Goal: Information Seeking & Learning: Find specific fact

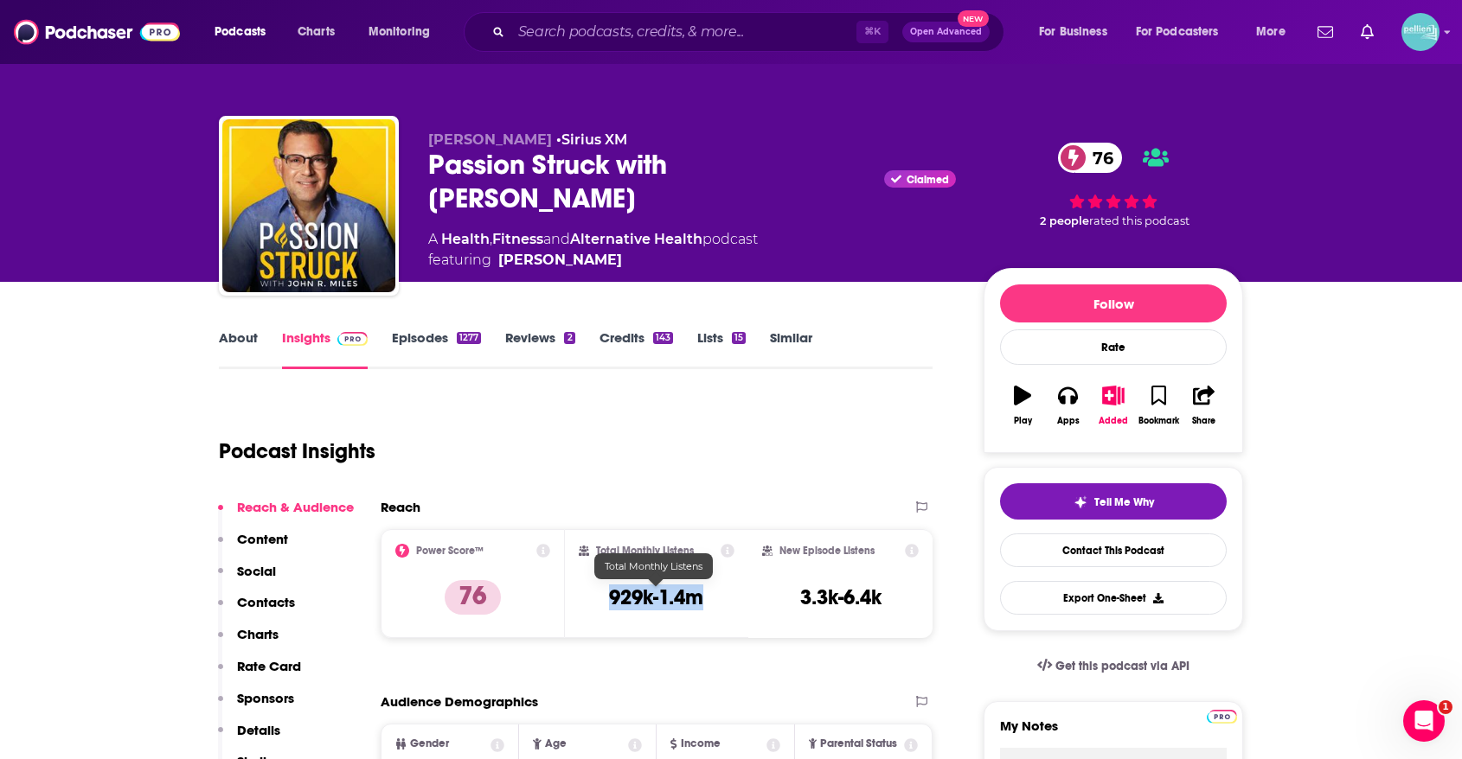
drag, startPoint x: 700, startPoint y: 602, endPoint x: 601, endPoint y: 599, distance: 98.6
click at [601, 599] on div "Total Monthly Listens 929k-1.4m" at bounding box center [657, 584] width 157 height 80
copy h3 "929k-1.4m"
click at [716, 553] on div "Total Monthly Listens" at bounding box center [657, 551] width 157 height 14
drag, startPoint x: 658, startPoint y: 603, endPoint x: 601, endPoint y: 603, distance: 57.1
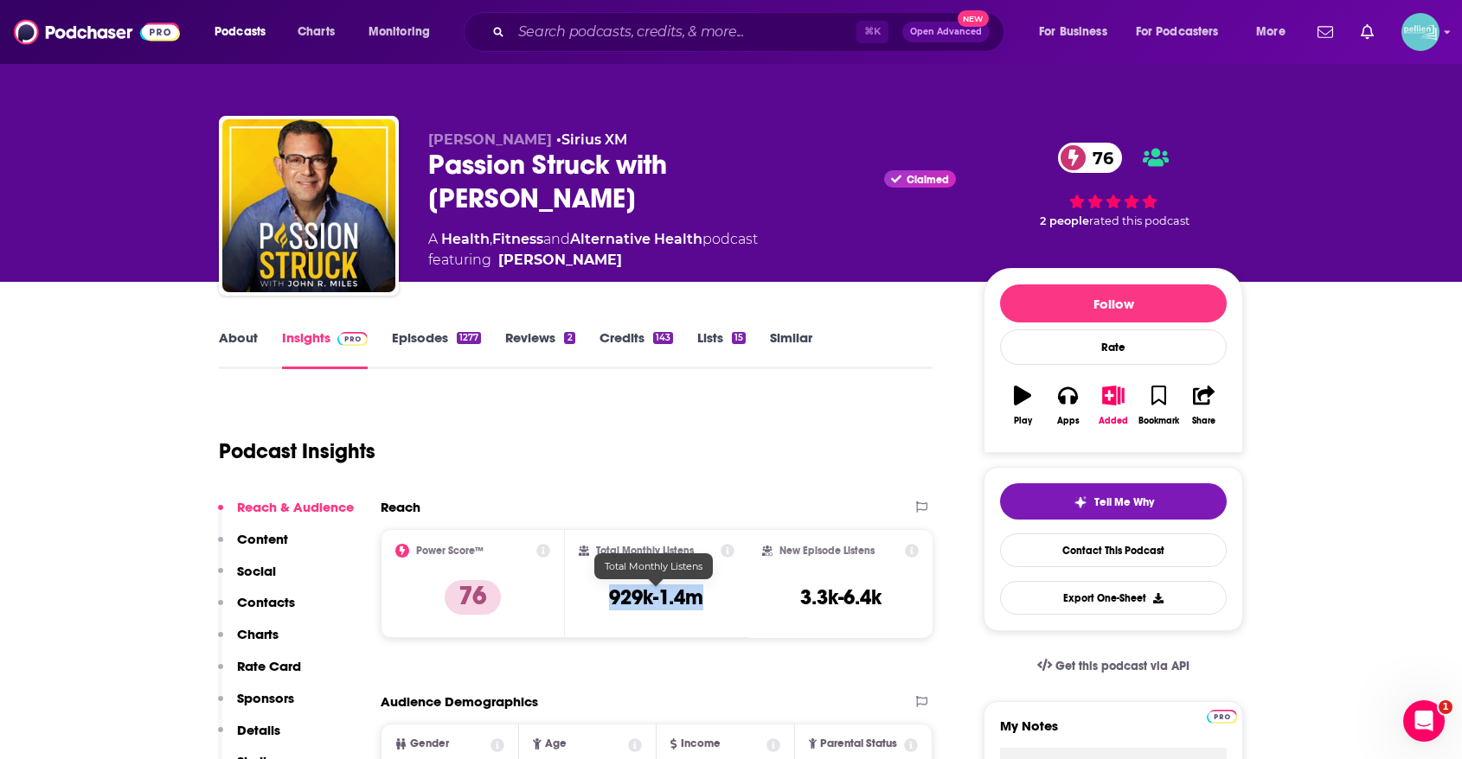
click at [601, 603] on div "Total Monthly Listens 929k-1.4m" at bounding box center [657, 584] width 157 height 80
copy h3 "929k-1.4m"
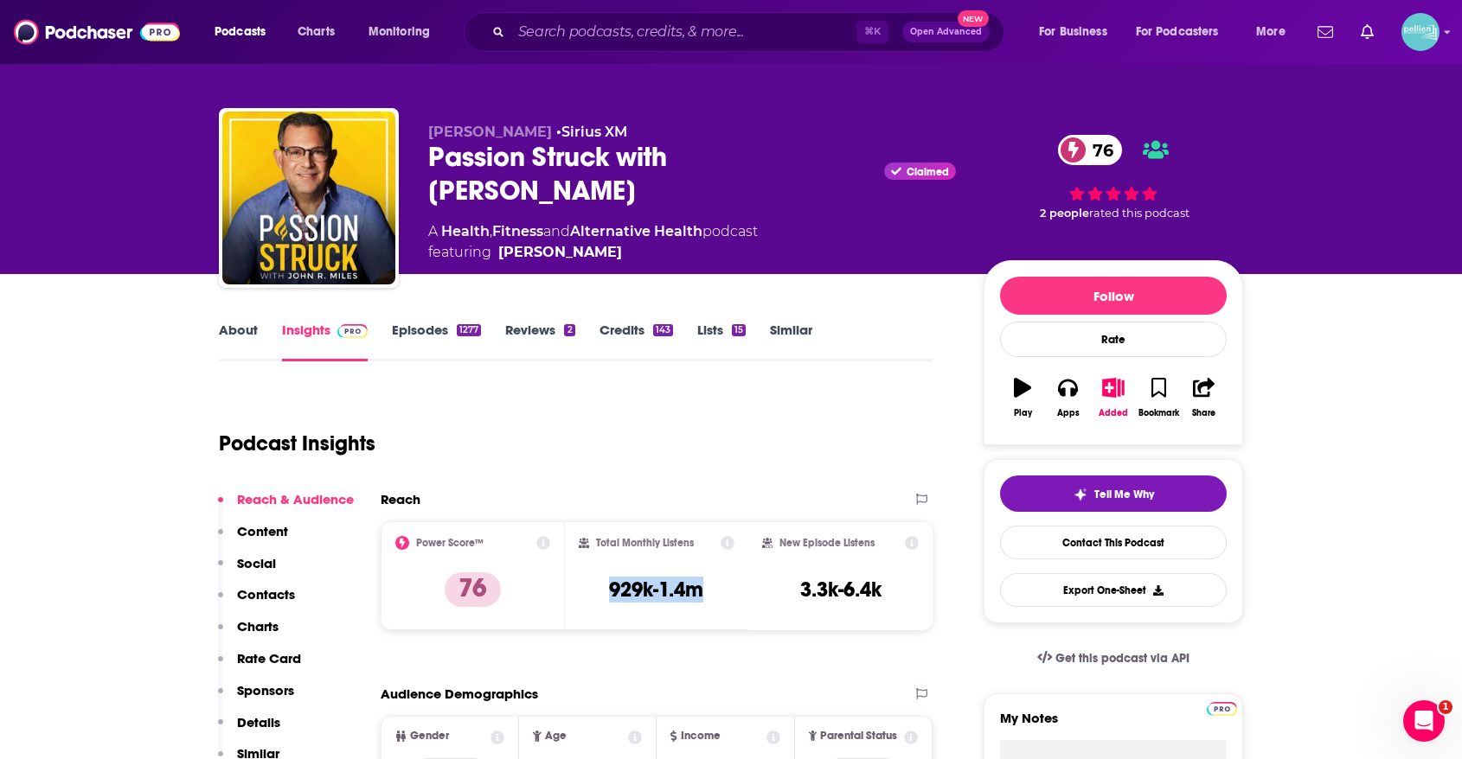
click at [240, 329] on link "About" at bounding box center [238, 342] width 39 height 40
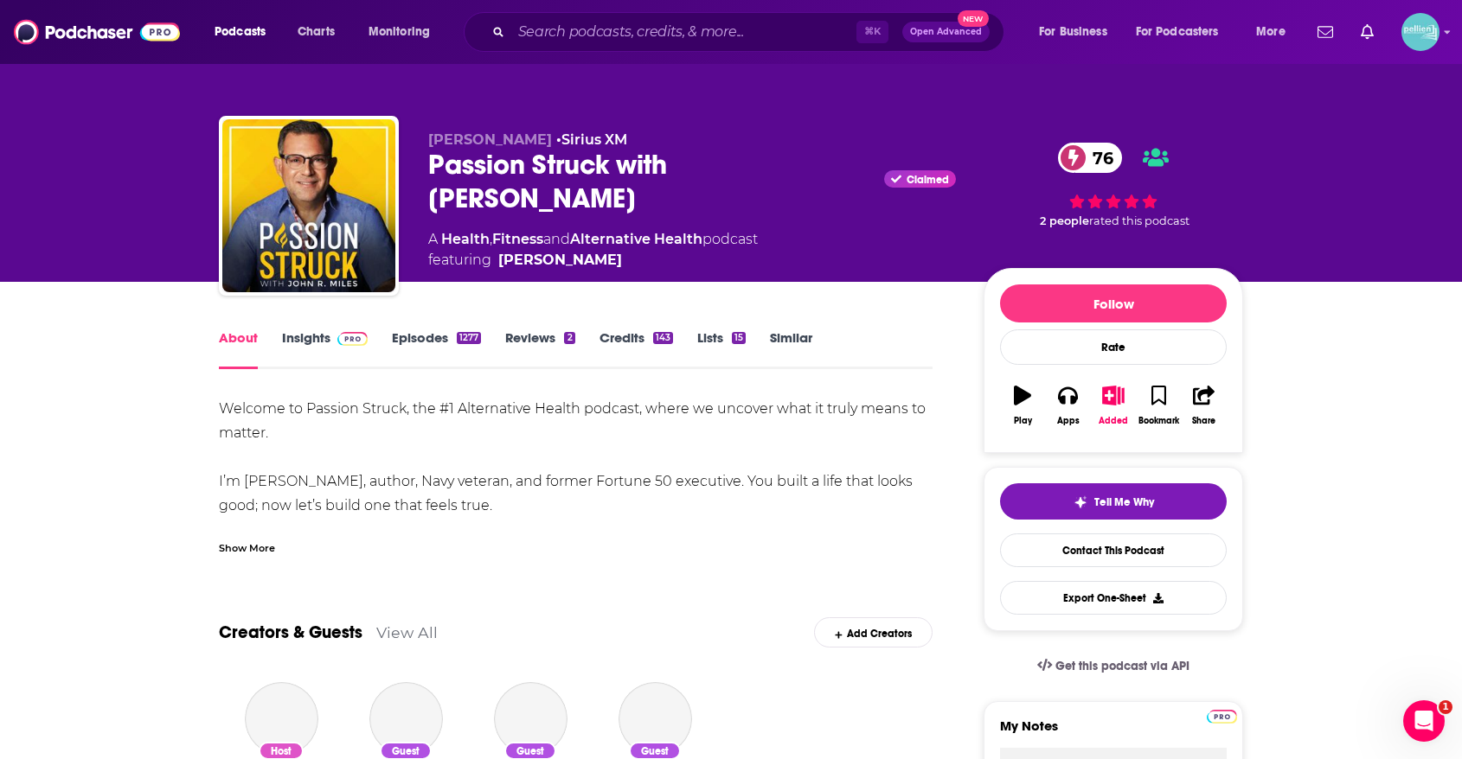
click at [260, 547] on div "Show More" at bounding box center [247, 547] width 56 height 16
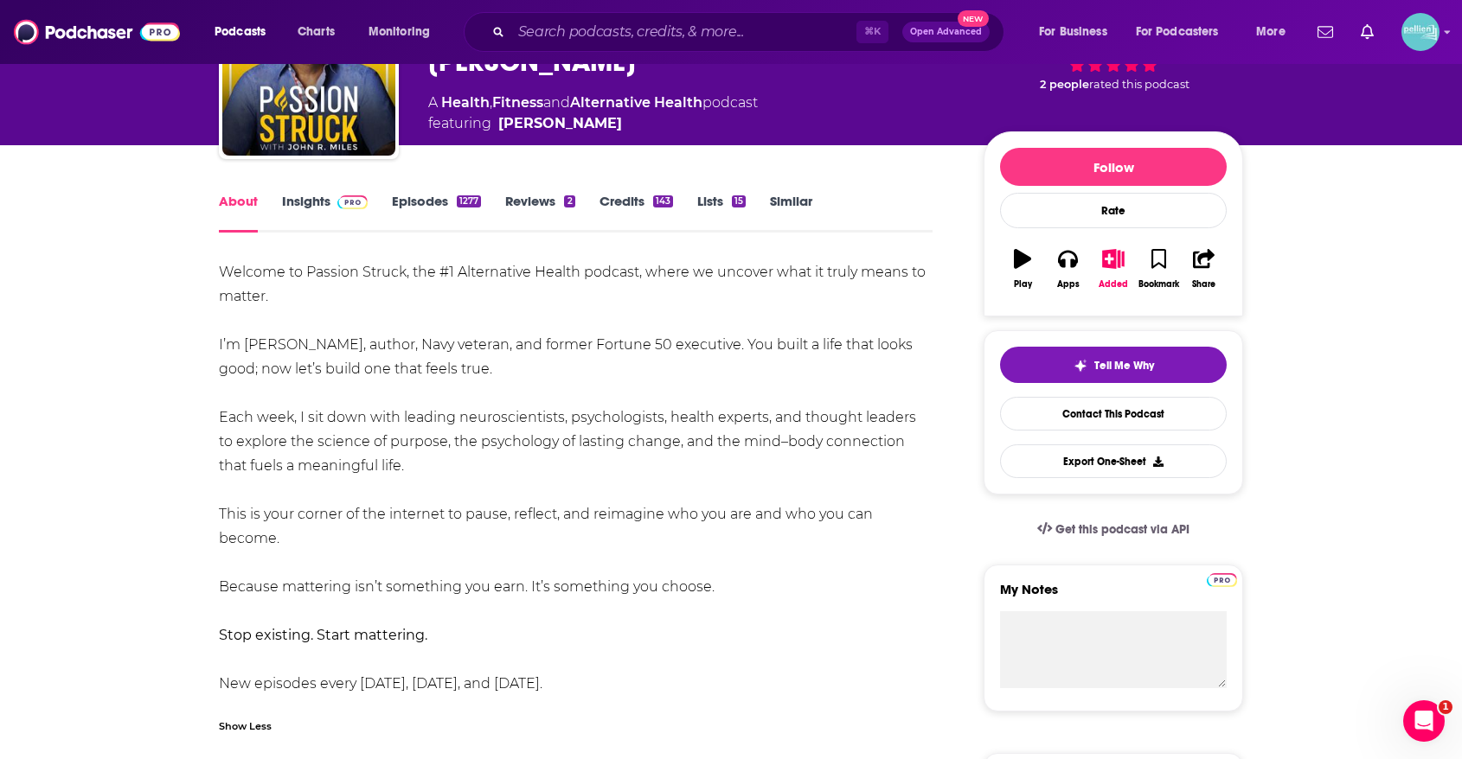
scroll to position [179, 0]
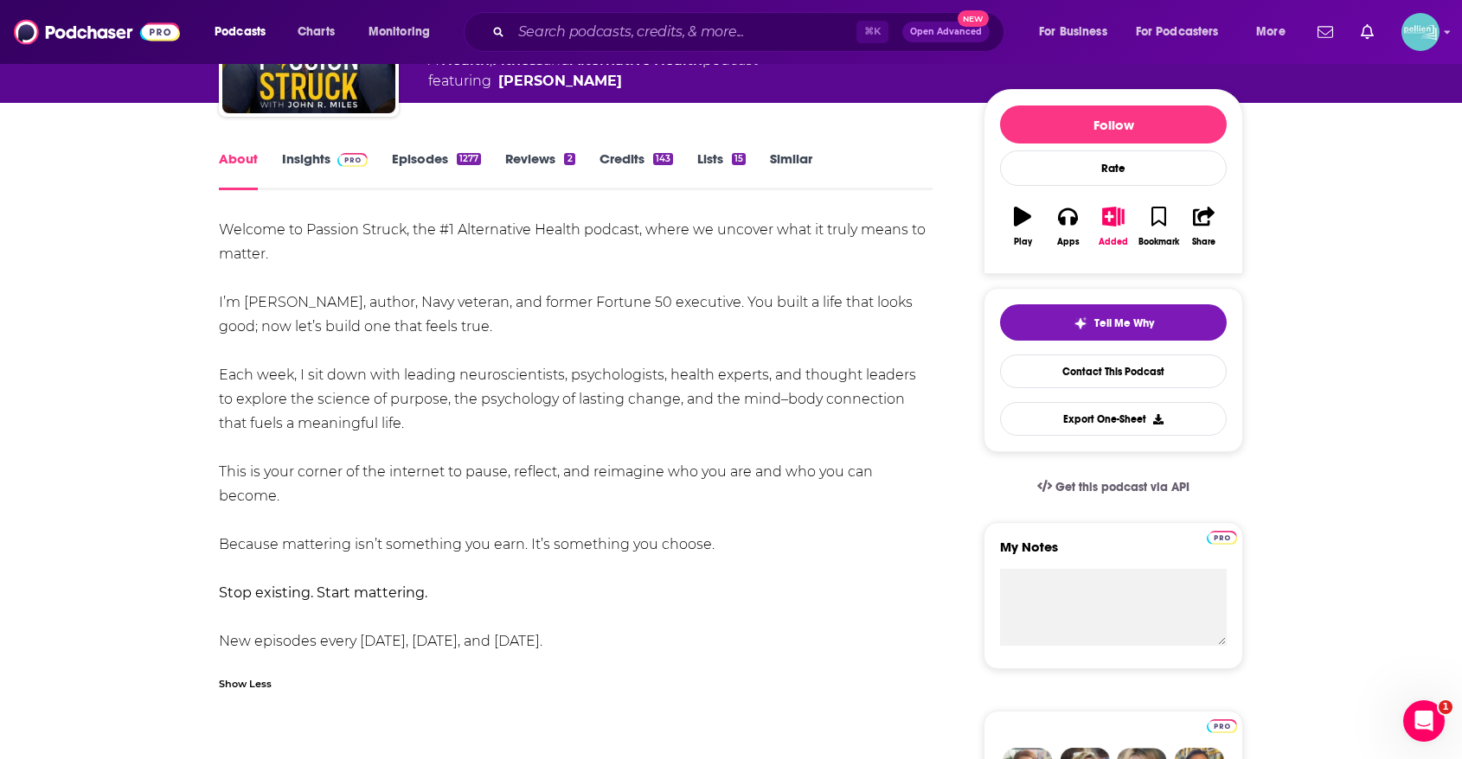
drag, startPoint x: 586, startPoint y: 636, endPoint x: 218, endPoint y: 230, distance: 548.1
copy div "Welcome to Passion Struck, the #1 Alternative Health podcast, where we uncover …"
click at [319, 156] on link "Insights" at bounding box center [325, 171] width 86 height 40
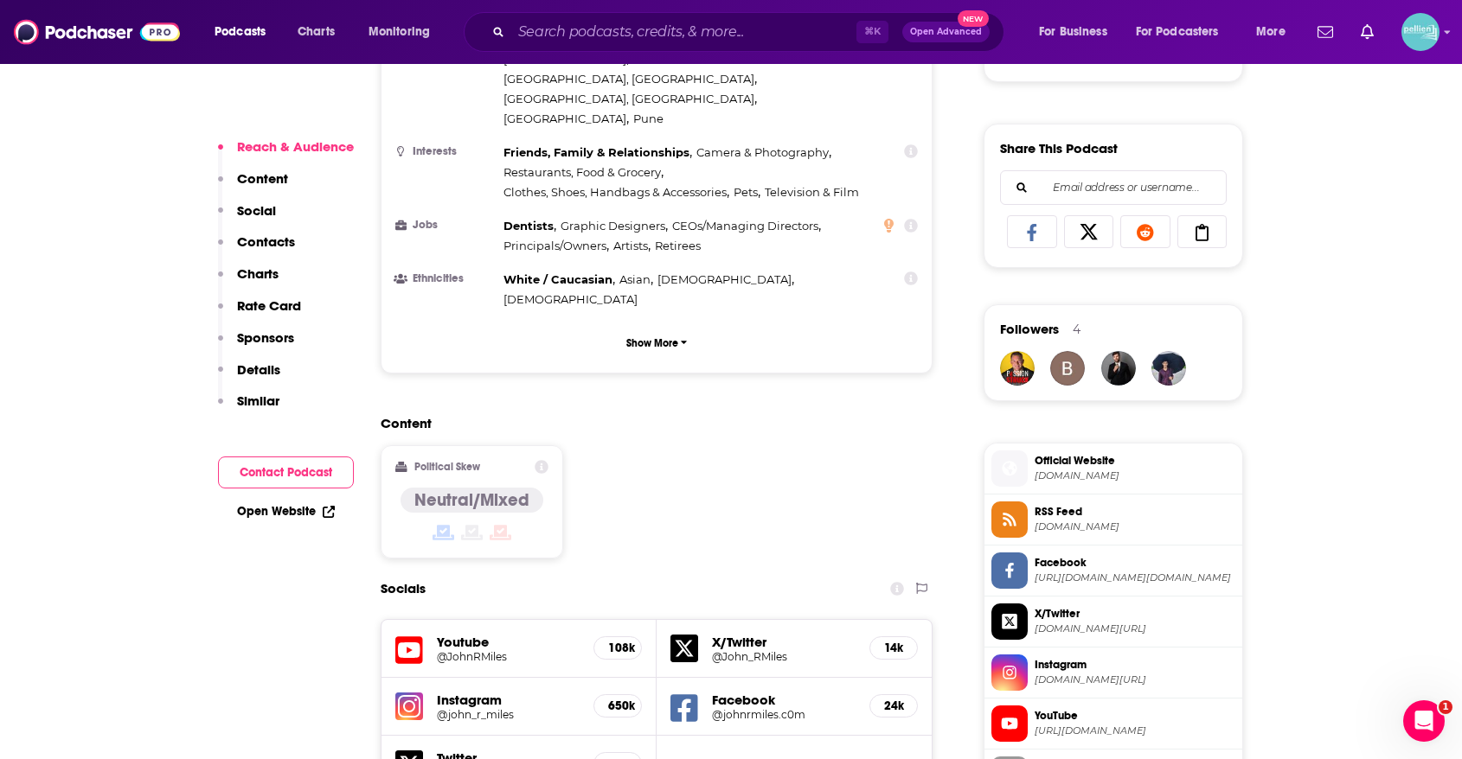
scroll to position [1029, 0]
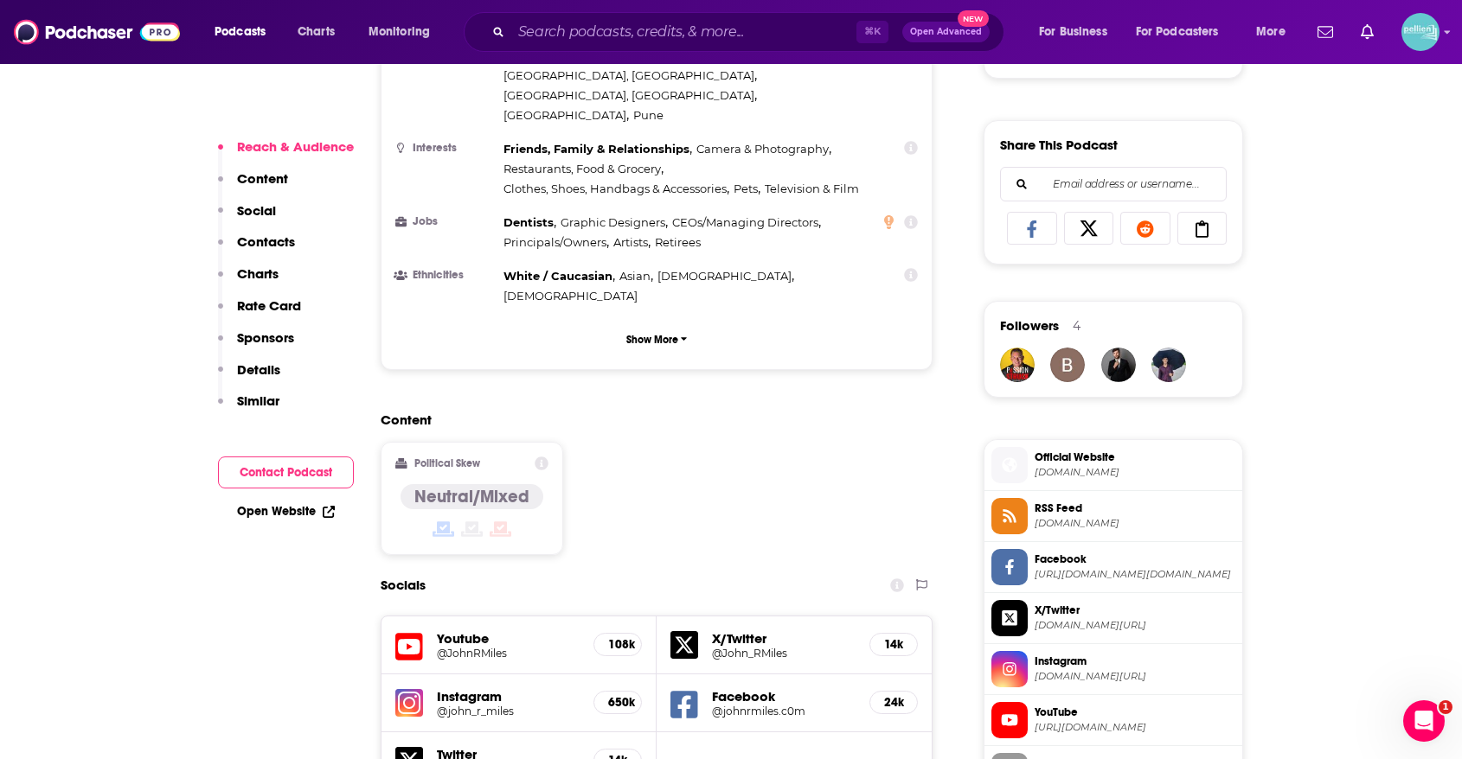
click at [304, 513] on link "Open Website" at bounding box center [286, 511] width 98 height 15
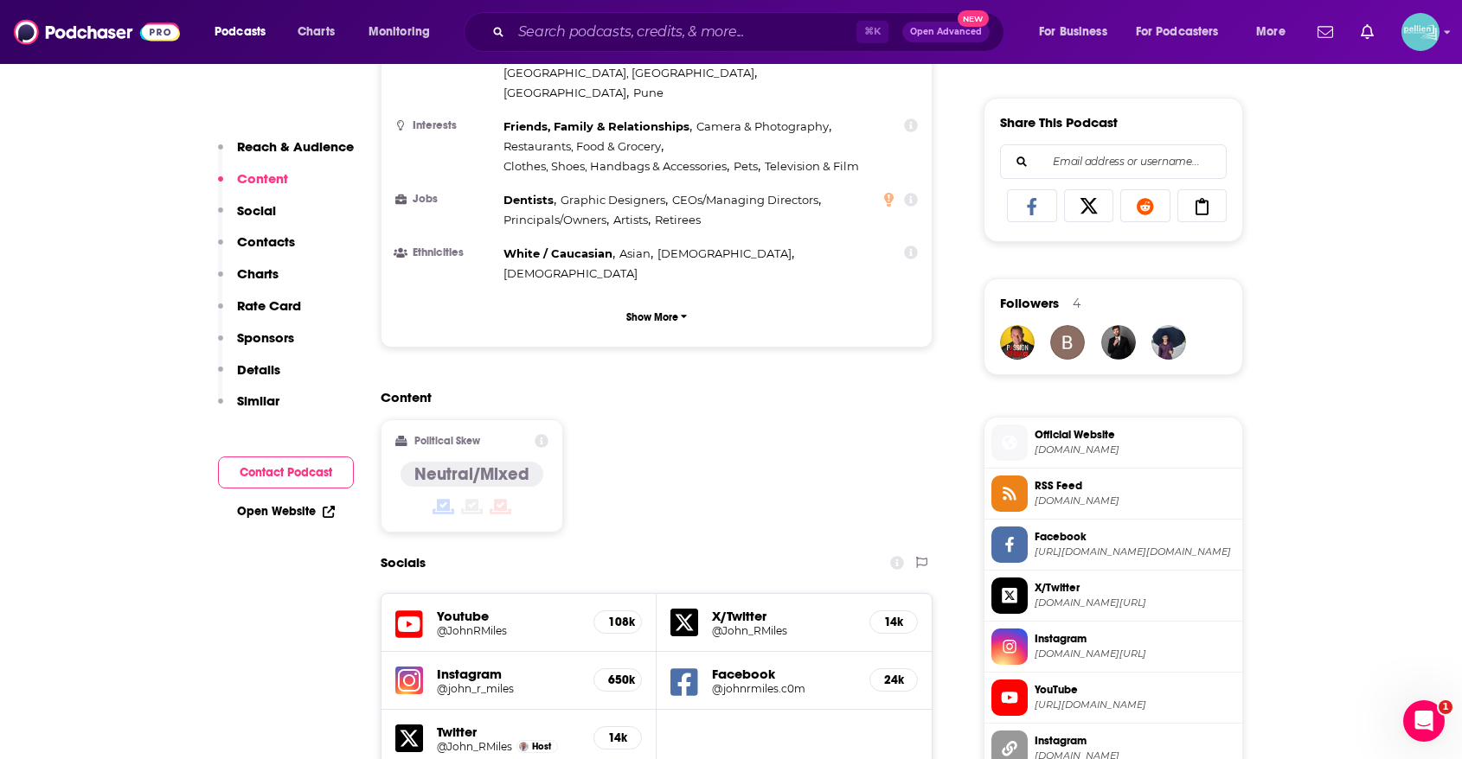
scroll to position [1055, 0]
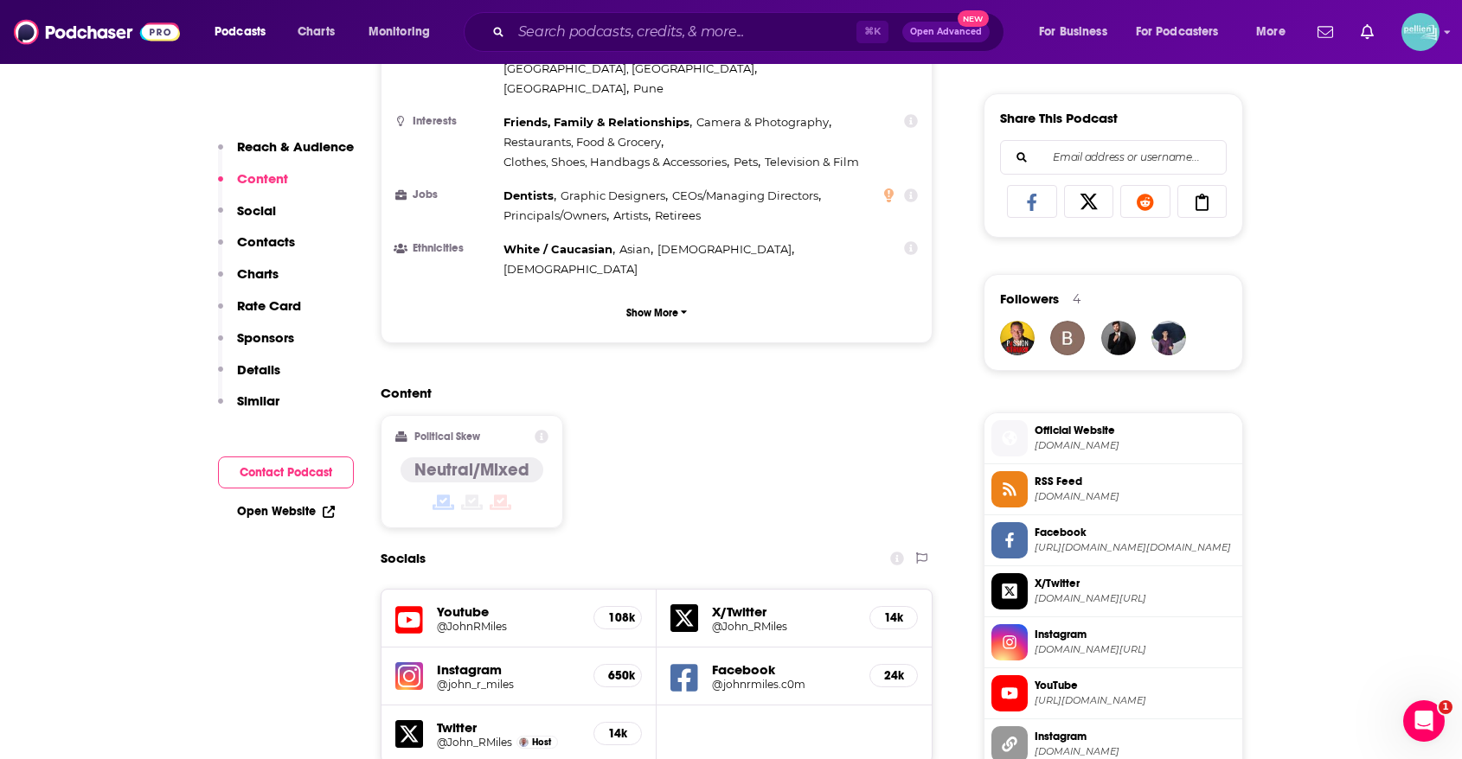
click at [407, 663] on img at bounding box center [409, 677] width 28 height 28
